Goal: Complete application form

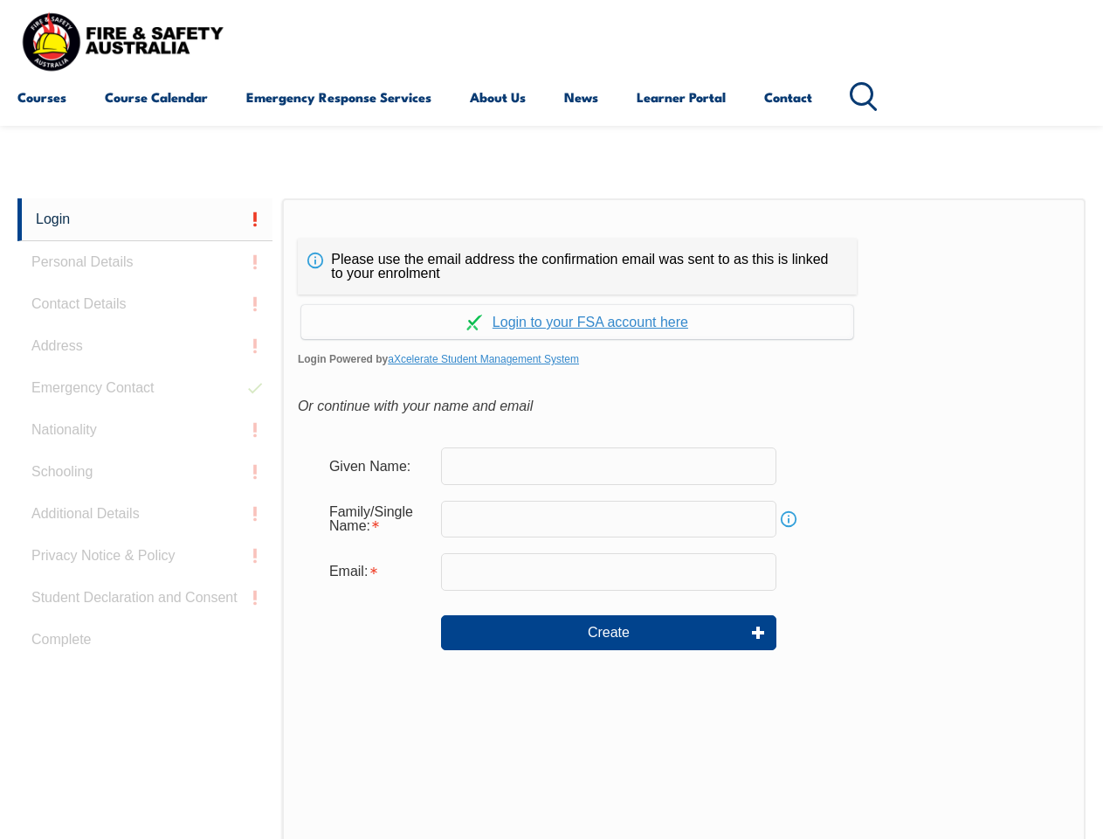
scroll to position [413, 0]
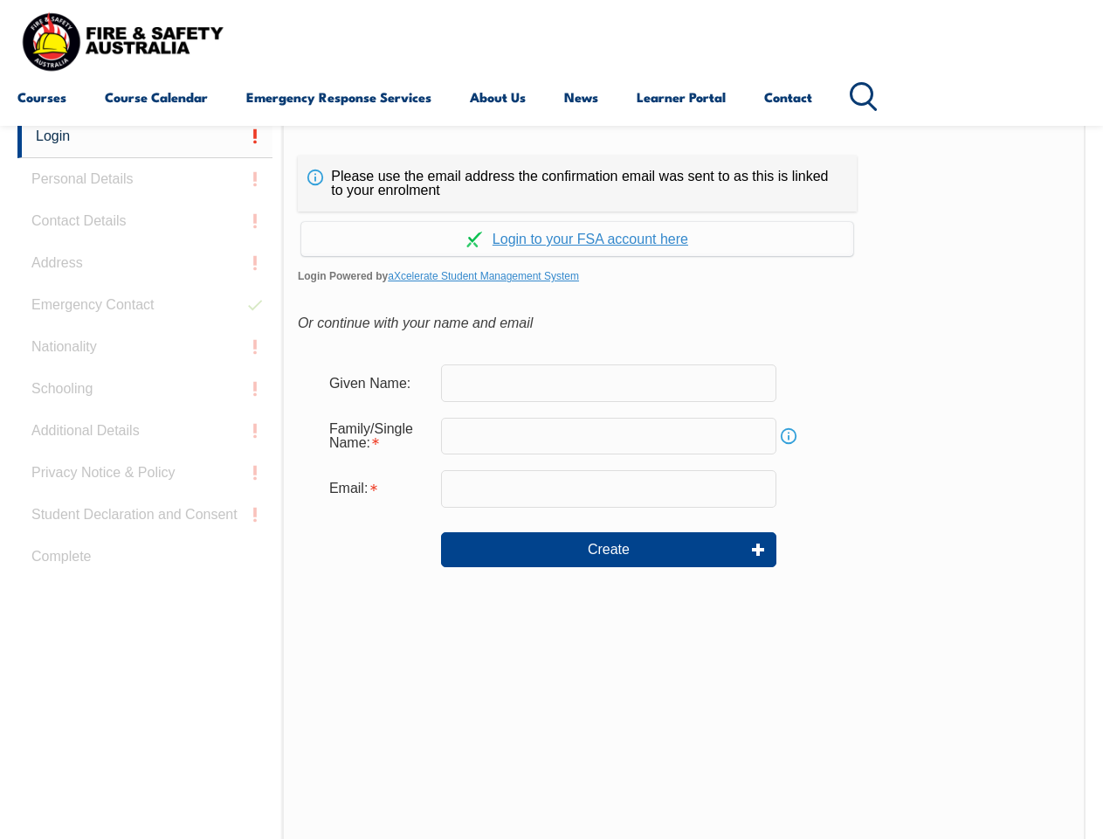
click at [551, 212] on div "Continue with Google Continue with Apple Continue with Facebook Continue with a…" at bounding box center [577, 233] width 559 height 45
click at [551, 477] on input "email" at bounding box center [608, 488] width 335 height 37
click at [145, 136] on link "Login" at bounding box center [144, 136] width 255 height 43
click at [145, 179] on div "Login Personal Details Contact Details Address Emergency Contact Nationality Sc…" at bounding box center [149, 551] width 265 height 873
click at [145, 221] on div "Login Personal Details Contact Details Address Emergency Contact Nationality Sc…" at bounding box center [149, 551] width 265 height 873
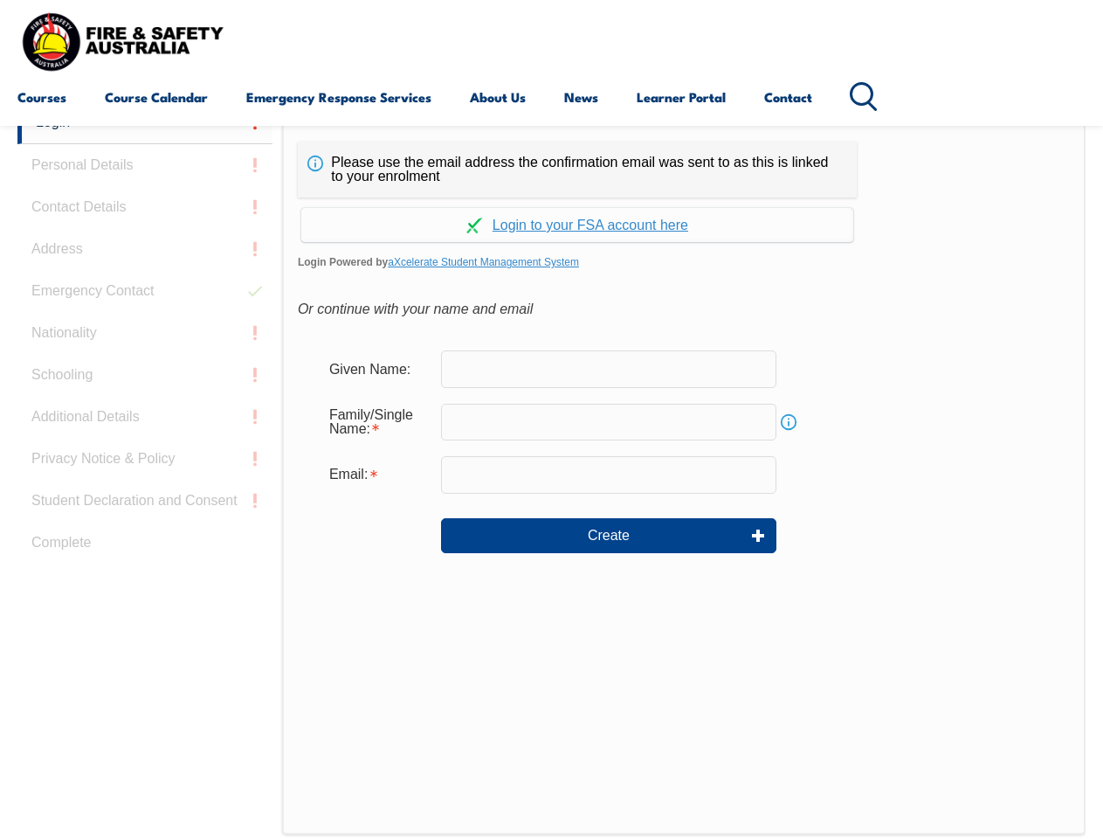
click at [145, 263] on div "Login Personal Details Contact Details Address Emergency Contact Nationality Sc…" at bounding box center [149, 537] width 265 height 873
click at [145, 305] on div "Login Personal Details Contact Details Address Emergency Contact Nationality Sc…" at bounding box center [149, 537] width 265 height 873
click at [145, 347] on div "Login Personal Details Contact Details Address Emergency Contact Nationality Sc…" at bounding box center [149, 537] width 265 height 873
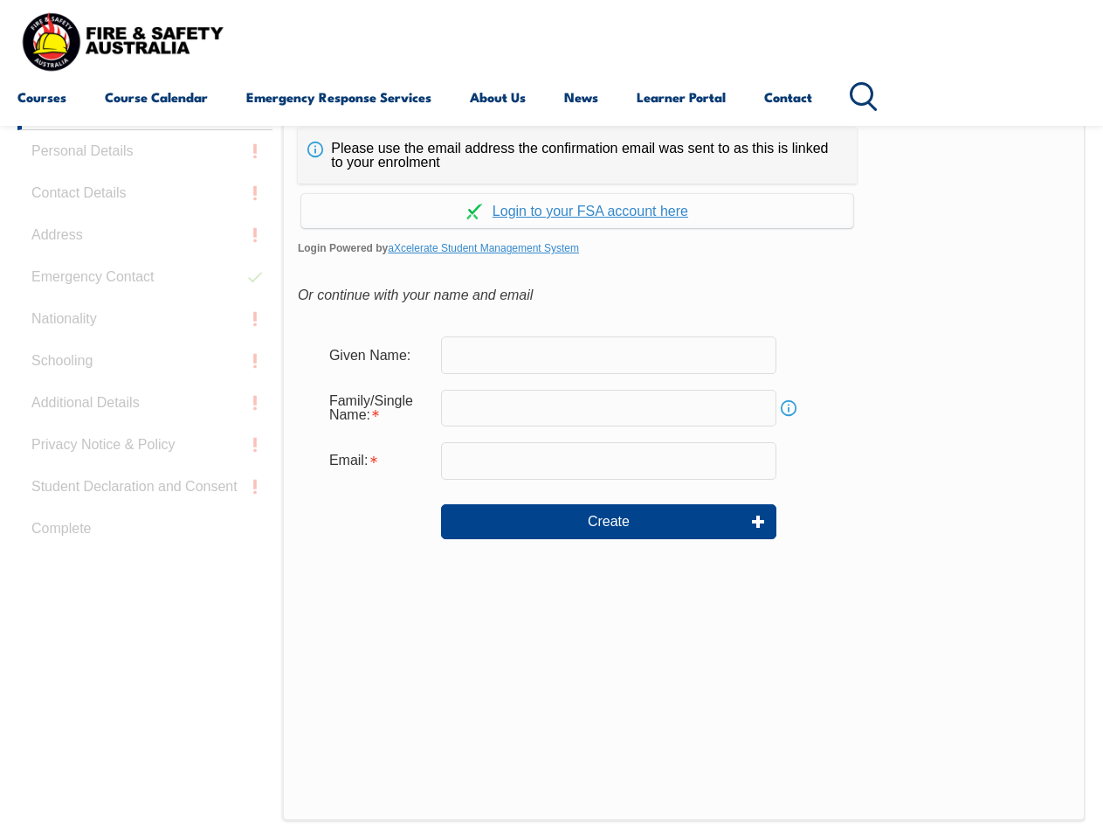
click at [145, 389] on div "Login Personal Details Contact Details Address Emergency Contact Nationality Sc…" at bounding box center [149, 523] width 265 height 873
click at [145, 431] on div "Login Personal Details Contact Details Address Emergency Contact Nationality Sc…" at bounding box center [149, 523] width 265 height 873
